Goal: Transaction & Acquisition: Book appointment/travel/reservation

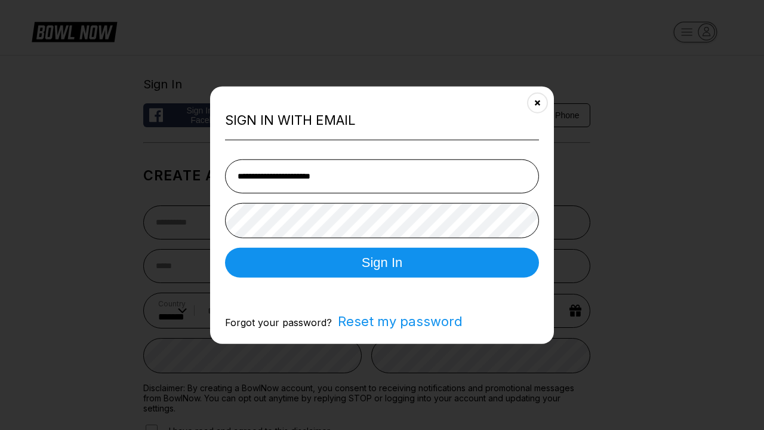
click at [382, 263] on button "Sign In" at bounding box center [382, 262] width 314 height 30
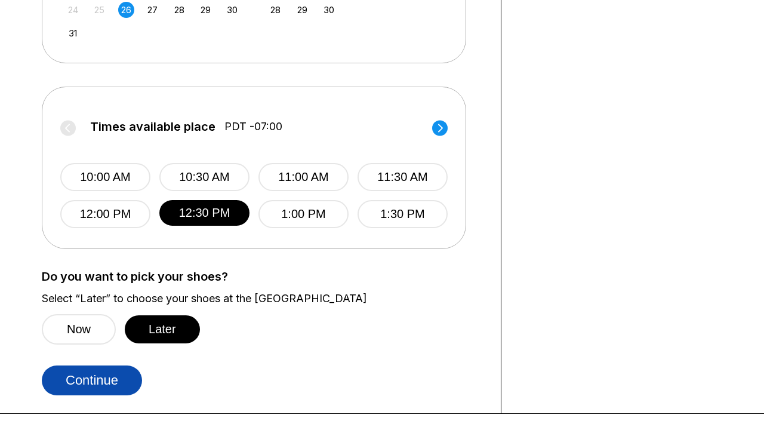
click at [95, 380] on button "Continue" at bounding box center [92, 380] width 100 height 30
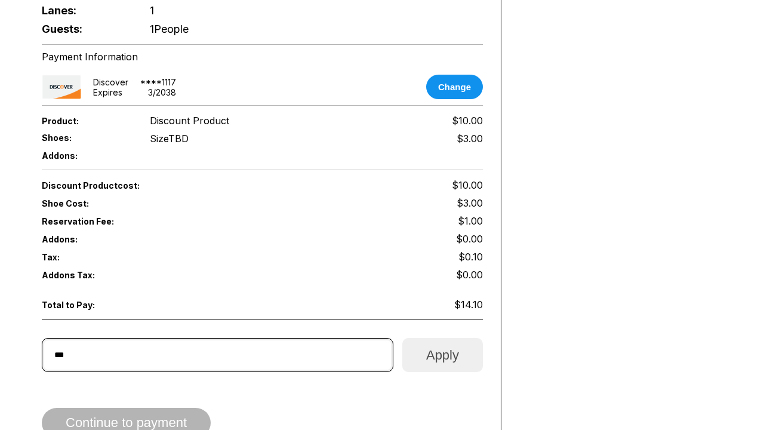
scroll to position [572, 0]
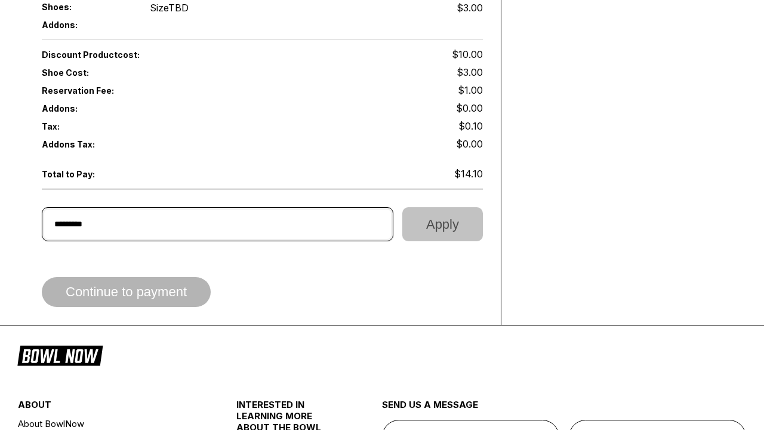
type input "*********"
click at [440, 214] on button "Apply" at bounding box center [442, 224] width 81 height 34
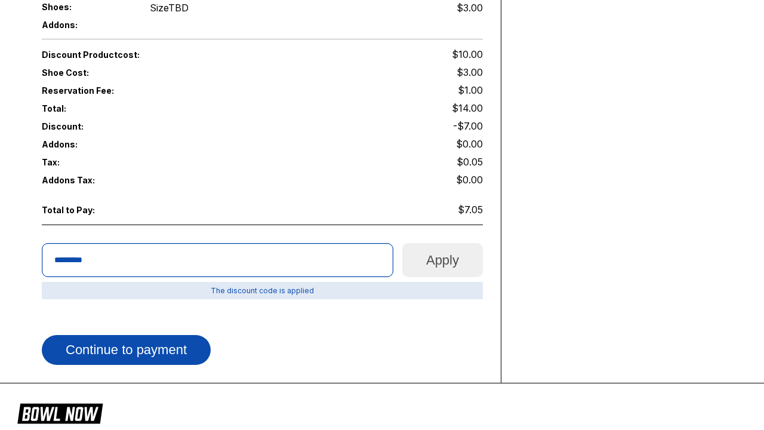
click at [135, 335] on button "Continue to payment" at bounding box center [126, 350] width 169 height 30
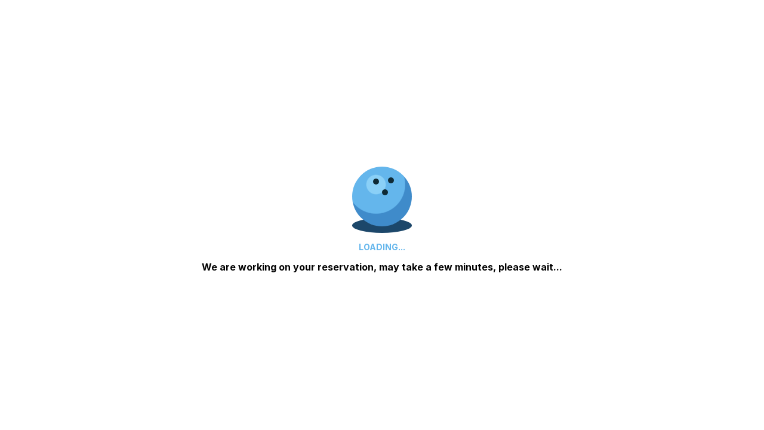
scroll to position [698, 0]
